Goal: Task Accomplishment & Management: Manage account settings

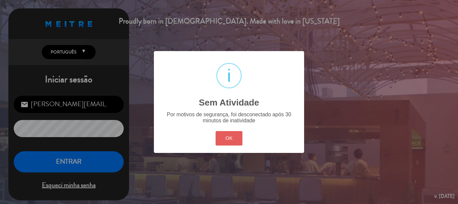
click at [228, 138] on button "OK" at bounding box center [229, 138] width 27 height 14
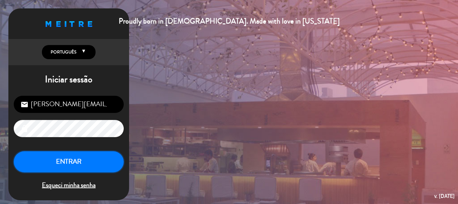
click at [94, 160] on button "ENTRAR" at bounding box center [69, 161] width 110 height 21
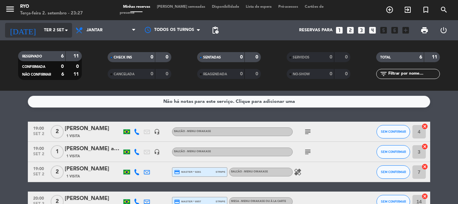
click at [59, 31] on input "Ter 2 set" at bounding box center [69, 29] width 57 height 11
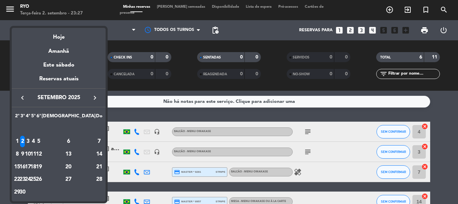
click at [92, 97] on icon "keyboard_arrow_right" at bounding box center [95, 98] width 8 height 8
click at [81, 166] on div "18" at bounding box center [68, 166] width 49 height 11
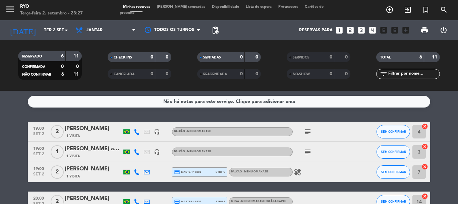
type input "Sáb 18 out"
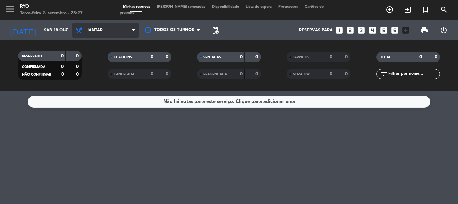
click at [98, 31] on span "Jantar" at bounding box center [95, 30] width 16 height 5
click at [102, 60] on div "menu Ryo Terça-feira 2. setembro - 23:27 Minhas reservas Mesas semeadas Disponi…" at bounding box center [229, 45] width 458 height 91
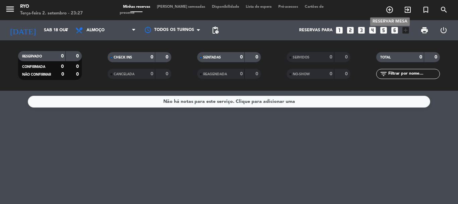
click at [387, 10] on icon "add_circle_outline" at bounding box center [390, 10] width 8 height 8
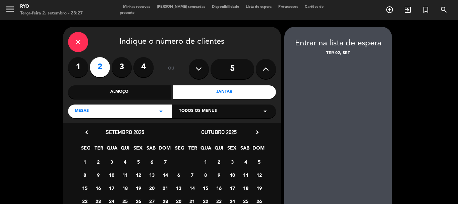
click at [263, 71] on icon at bounding box center [266, 69] width 6 height 10
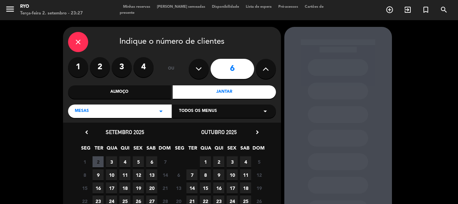
click at [154, 96] on div "Almoço" at bounding box center [119, 91] width 103 height 13
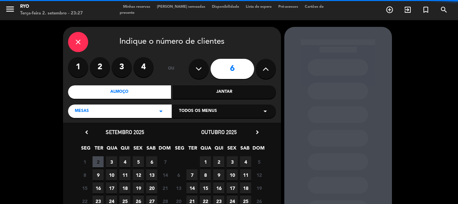
click at [147, 110] on div "Mesas arrow_drop_down" at bounding box center [120, 110] width 104 height 13
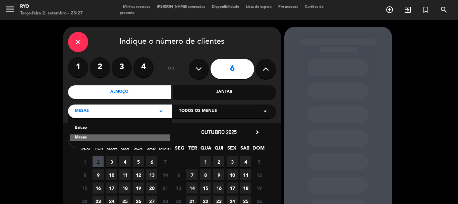
click at [102, 126] on div "Balcão" at bounding box center [120, 127] width 90 height 7
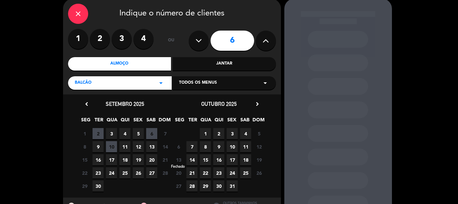
scroll to position [34, 0]
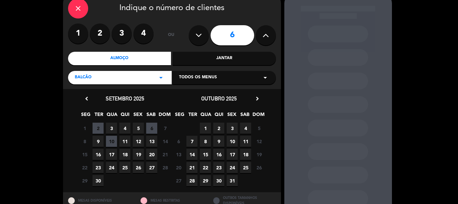
click at [243, 153] on span "18" at bounding box center [245, 154] width 11 height 11
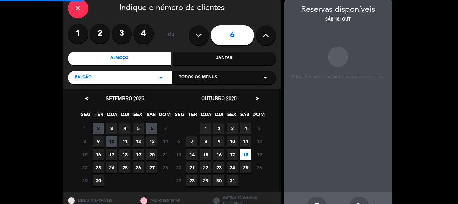
scroll to position [27, 0]
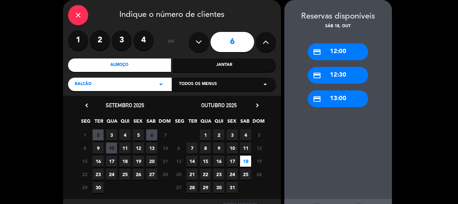
click at [339, 55] on div "credit_card 12:00" at bounding box center [338, 51] width 60 height 17
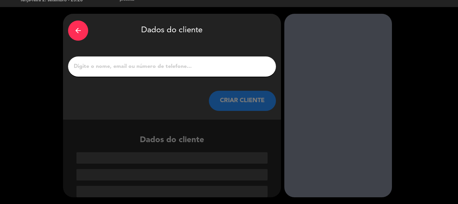
scroll to position [13, 0]
click at [186, 67] on input "1" at bounding box center [172, 66] width 198 height 9
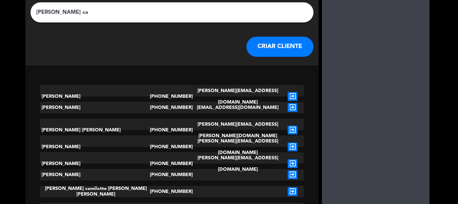
scroll to position [84, 0]
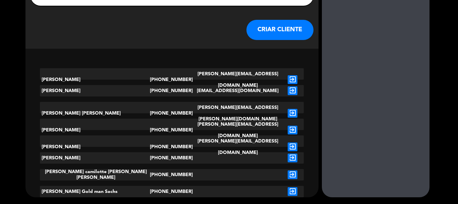
type input "[PERSON_NAME] ca"
click at [288, 125] on icon "exit_to_app" at bounding box center [293, 129] width 10 height 9
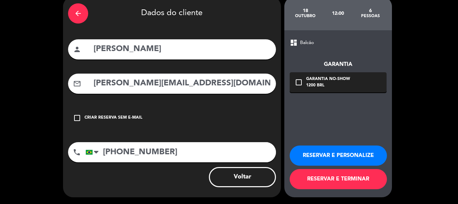
scroll to position [30, 0]
click at [350, 181] on button "RESERVAR E TERMINAR" at bounding box center [338, 179] width 97 height 20
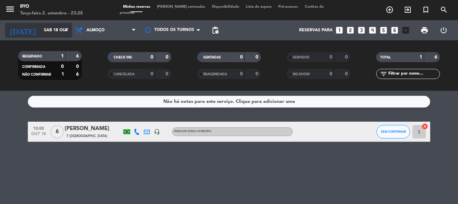
click at [58, 30] on input "Sáb 18 out" at bounding box center [69, 29] width 57 height 11
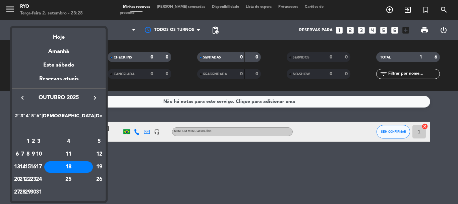
click at [21, 94] on icon "keyboard_arrow_left" at bounding box center [22, 98] width 8 height 8
click at [31, 141] on div "3" at bounding box center [27, 140] width 5 height 11
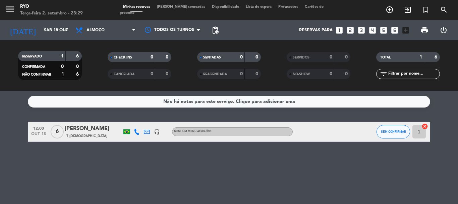
type input "Qua 3 set"
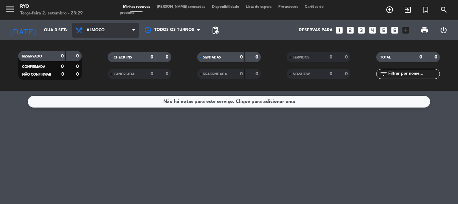
click at [122, 35] on span "Almoço" at bounding box center [105, 30] width 67 height 15
click at [106, 76] on div "menu Ryo Terça-feira 2. setembro - 23:29 Minhas reservas Mesas semeadas Disponi…" at bounding box center [229, 45] width 458 height 91
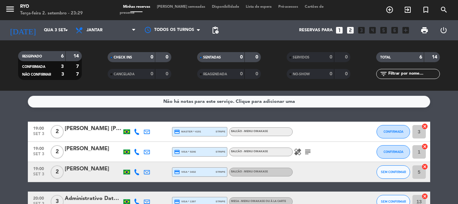
click at [297, 152] on icon "healing" at bounding box center [298, 152] width 8 height 8
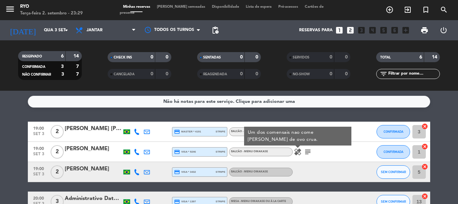
click at [17, 119] on div "Não há notas para este serviço. Clique para adicionar uma 19:00 set 3 2 [PERSON…" at bounding box center [229, 147] width 458 height 113
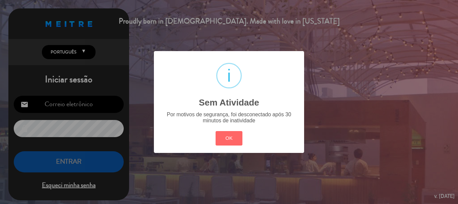
type input "[PERSON_NAME][EMAIL_ADDRESS][DOMAIN_NAME]"
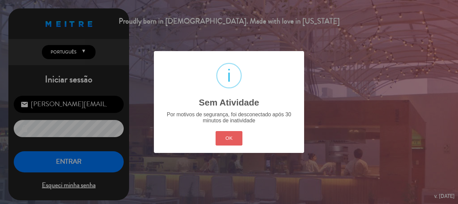
click at [230, 135] on button "OK" at bounding box center [229, 138] width 27 height 14
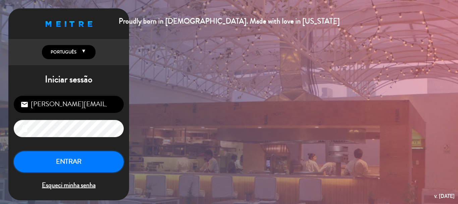
click at [90, 157] on button "ENTRAR" at bounding box center [69, 161] width 110 height 21
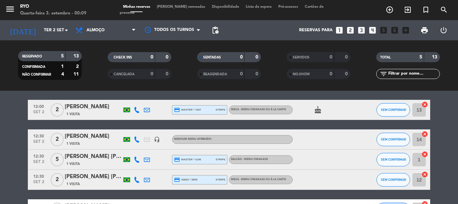
scroll to position [34, 0]
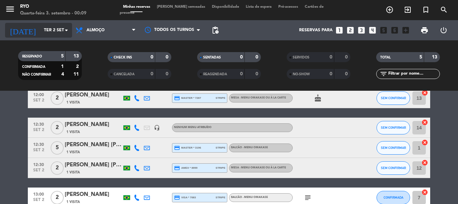
click at [66, 28] on icon "arrow_drop_down" at bounding box center [66, 30] width 8 height 8
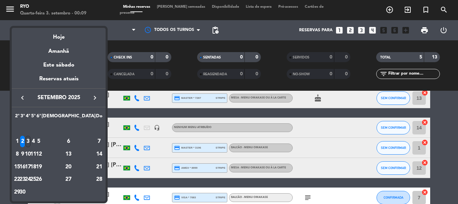
click at [31, 139] on div "3" at bounding box center [27, 140] width 5 height 11
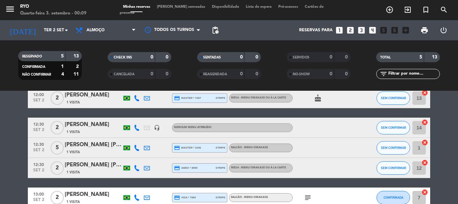
type input "Qua 3 set"
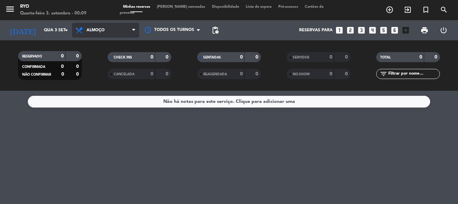
click at [103, 33] on span "Almoço" at bounding box center [105, 30] width 67 height 15
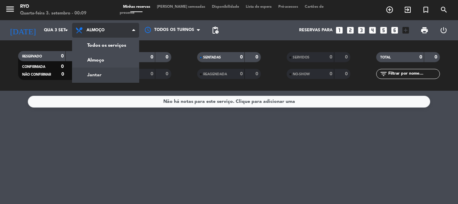
click at [103, 75] on div "menu Ryo Quarta-feira 3. setembro - 00:09 Minhas reservas Mesas semeadas Dispon…" at bounding box center [229, 45] width 458 height 91
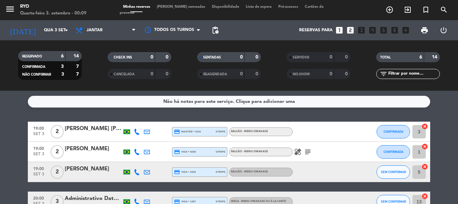
scroll to position [34, 0]
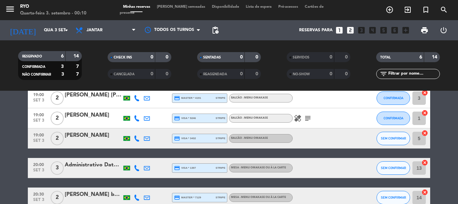
click at [88, 168] on div "Administrativo Datamob" at bounding box center [93, 164] width 57 height 9
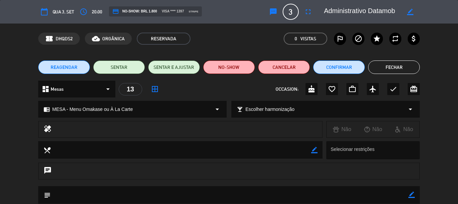
click at [414, 65] on button "Fechar" at bounding box center [394, 66] width 52 height 13
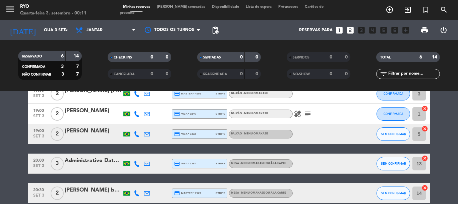
scroll to position [33, 0]
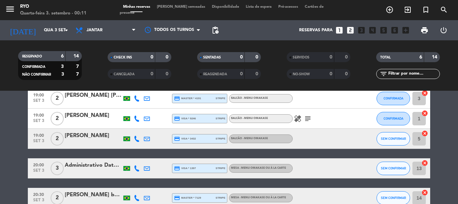
click at [299, 116] on icon "healing" at bounding box center [298, 118] width 8 height 8
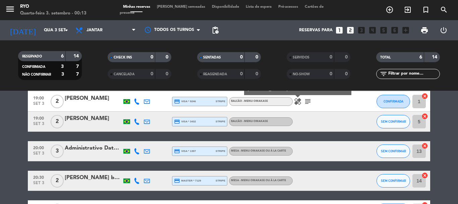
scroll to position [0, 0]
